Goal: Information Seeking & Learning: Learn about a topic

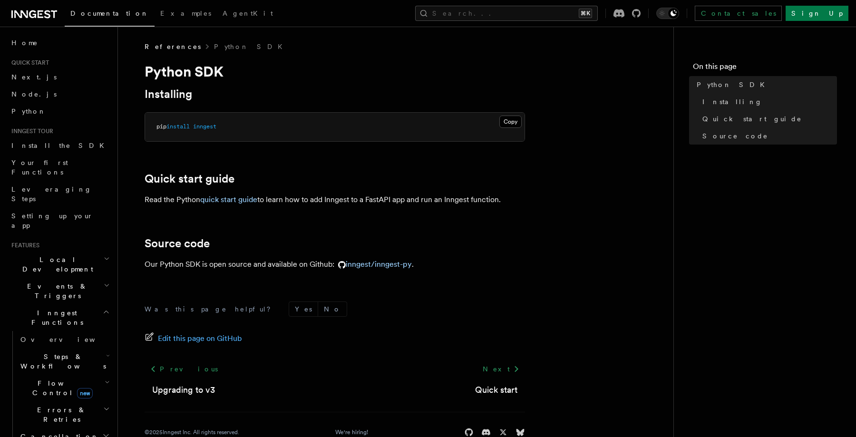
click at [31, 19] on icon at bounding box center [34, 14] width 46 height 11
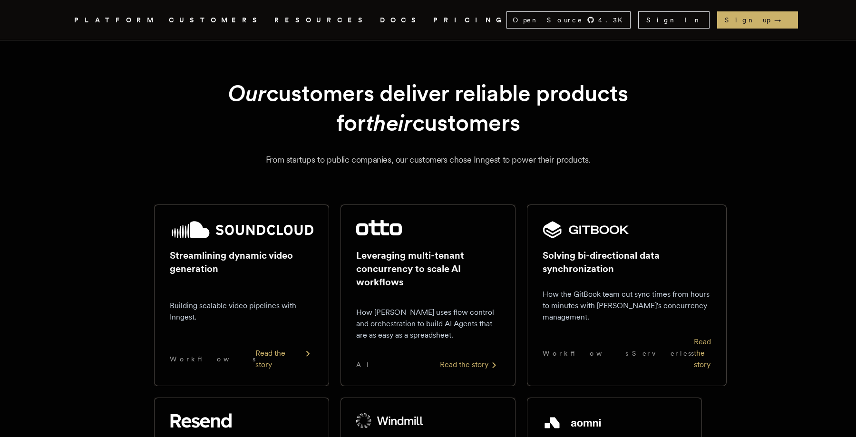
click at [251, 29] on nav "Inngest .cls-1 { fill: #FAFAF9; } PLATFORM CUSTOMERS RESOURCES DOCS PRICING Ope…" at bounding box center [428, 20] width 761 height 40
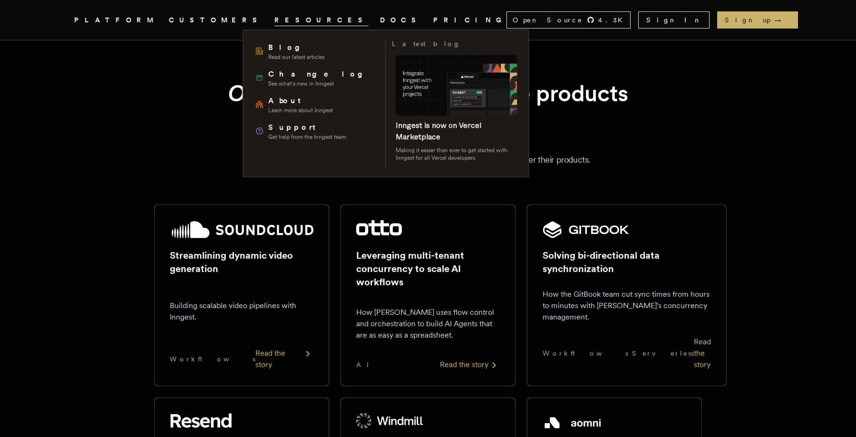
click at [274, 25] on span "RESOURCES" at bounding box center [321, 20] width 94 height 12
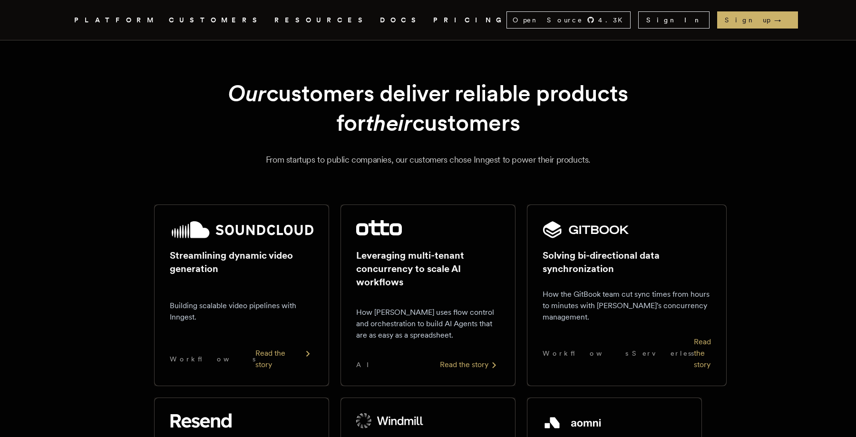
click at [380, 22] on link "DOCS" at bounding box center [401, 20] width 42 height 12
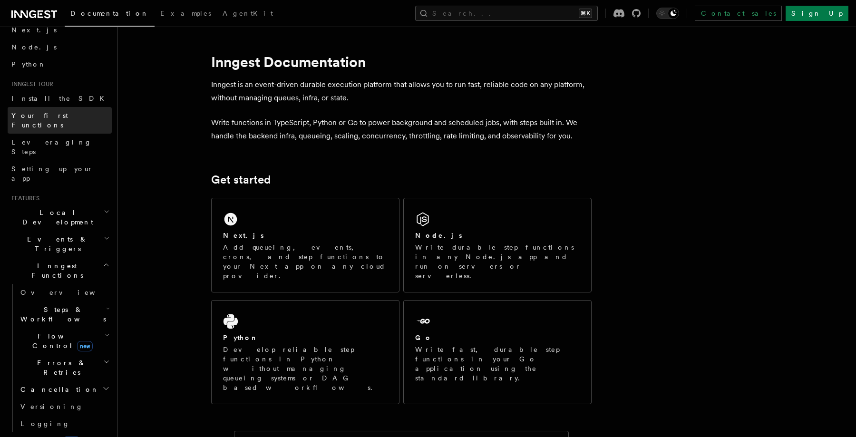
scroll to position [54, 0]
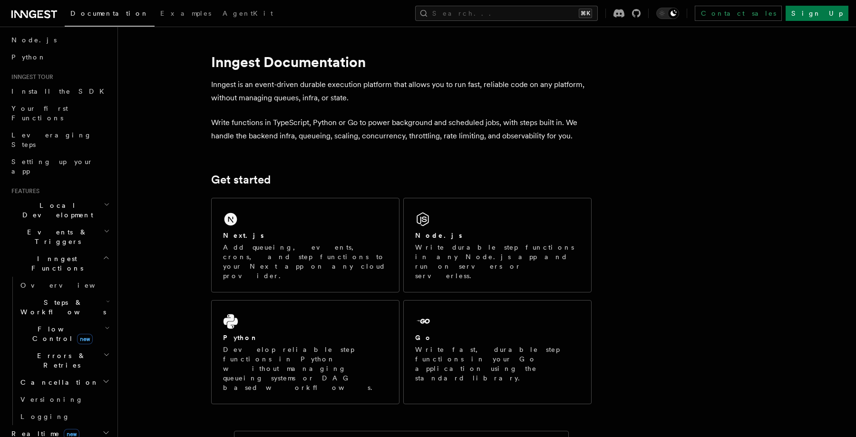
click at [78, 197] on h2 "Local Development" at bounding box center [60, 210] width 104 height 27
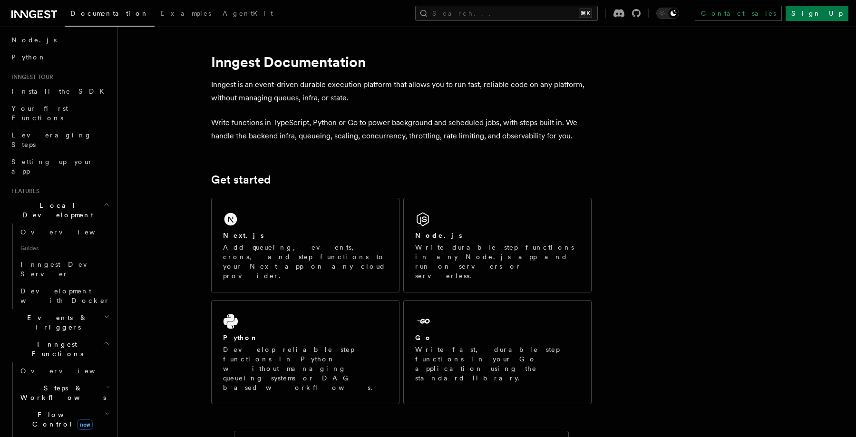
click at [78, 197] on h2 "Local Development" at bounding box center [60, 210] width 104 height 27
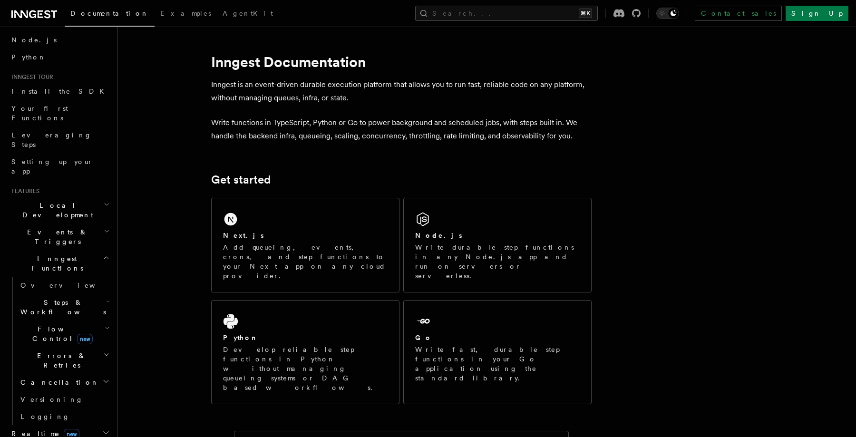
click at [78, 223] on h2 "Events & Triggers" at bounding box center [60, 236] width 104 height 27
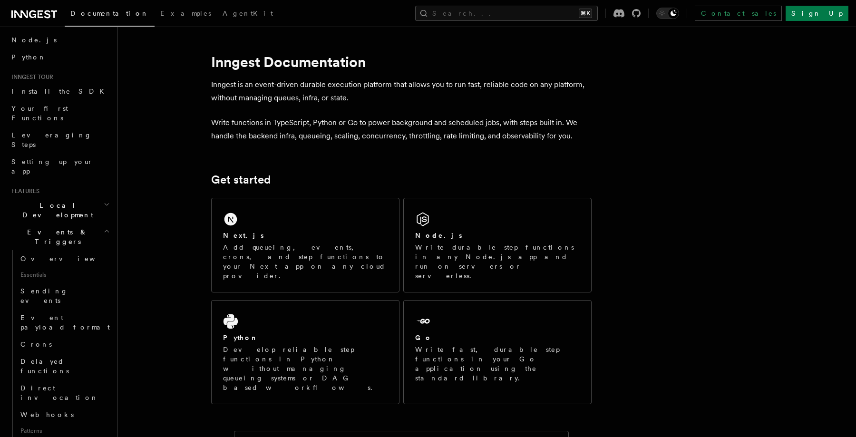
click at [78, 223] on h2 "Events & Triggers" at bounding box center [60, 236] width 104 height 27
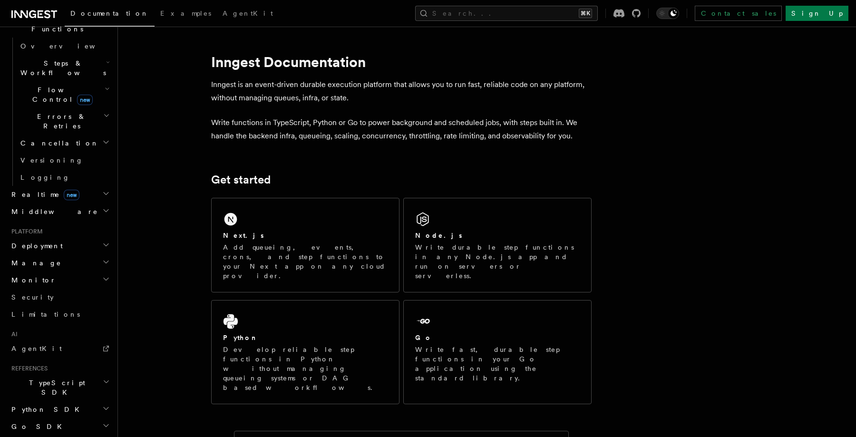
scroll to position [324, 0]
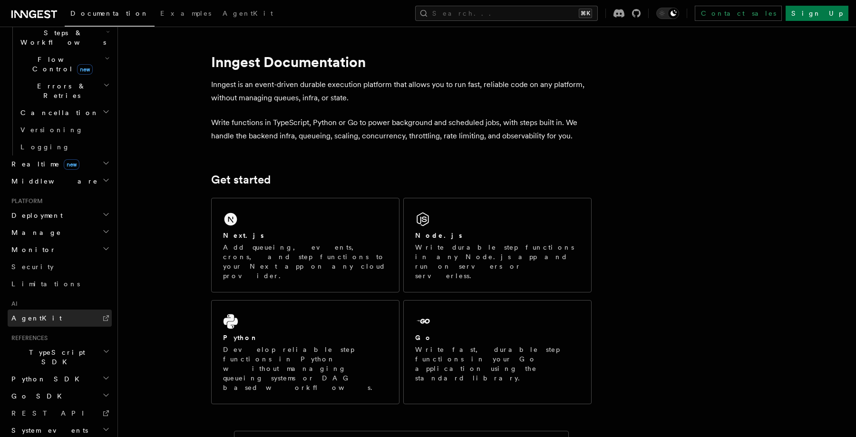
click at [54, 309] on link "AgentKit" at bounding box center [60, 317] width 104 height 17
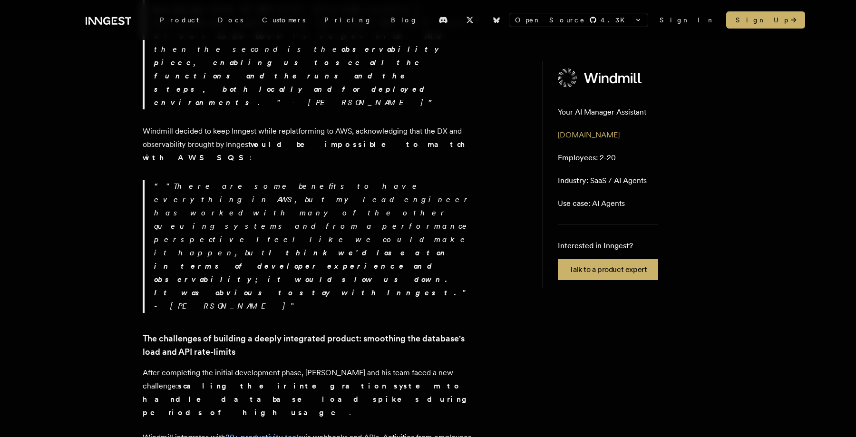
scroll to position [581, 0]
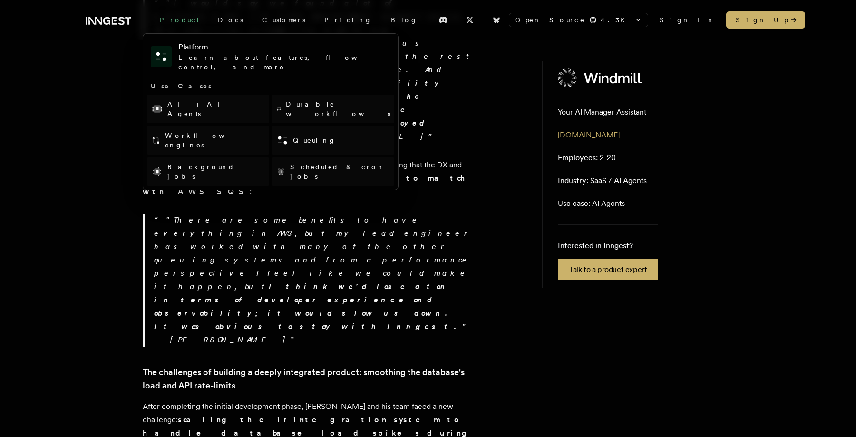
click at [180, 16] on div "Product" at bounding box center [179, 19] width 58 height 17
